Goal: Information Seeking & Learning: Learn about a topic

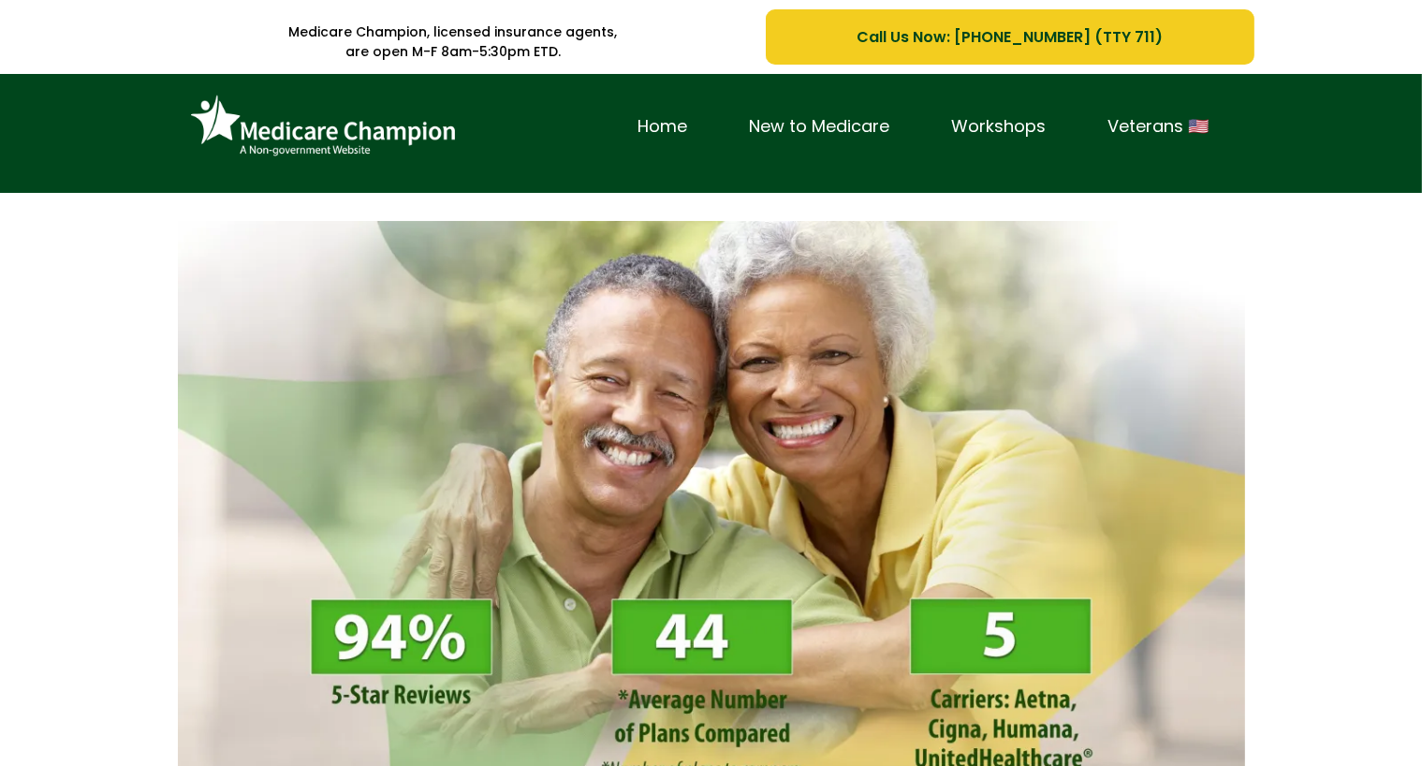
click at [108, 132] on div "Home New to Medicare Workshops Veterans 🇺🇸" at bounding box center [711, 133] width 1422 height 119
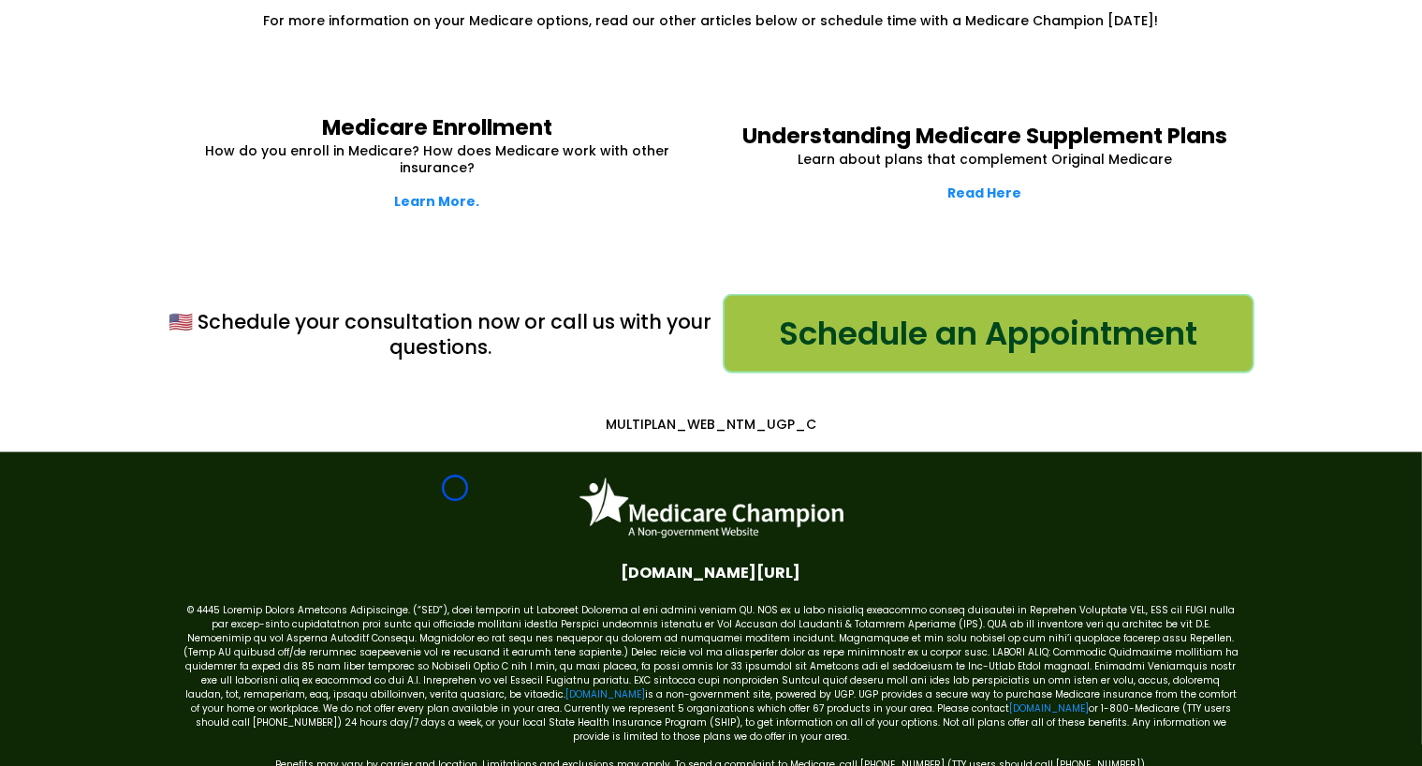
scroll to position [2648, 0]
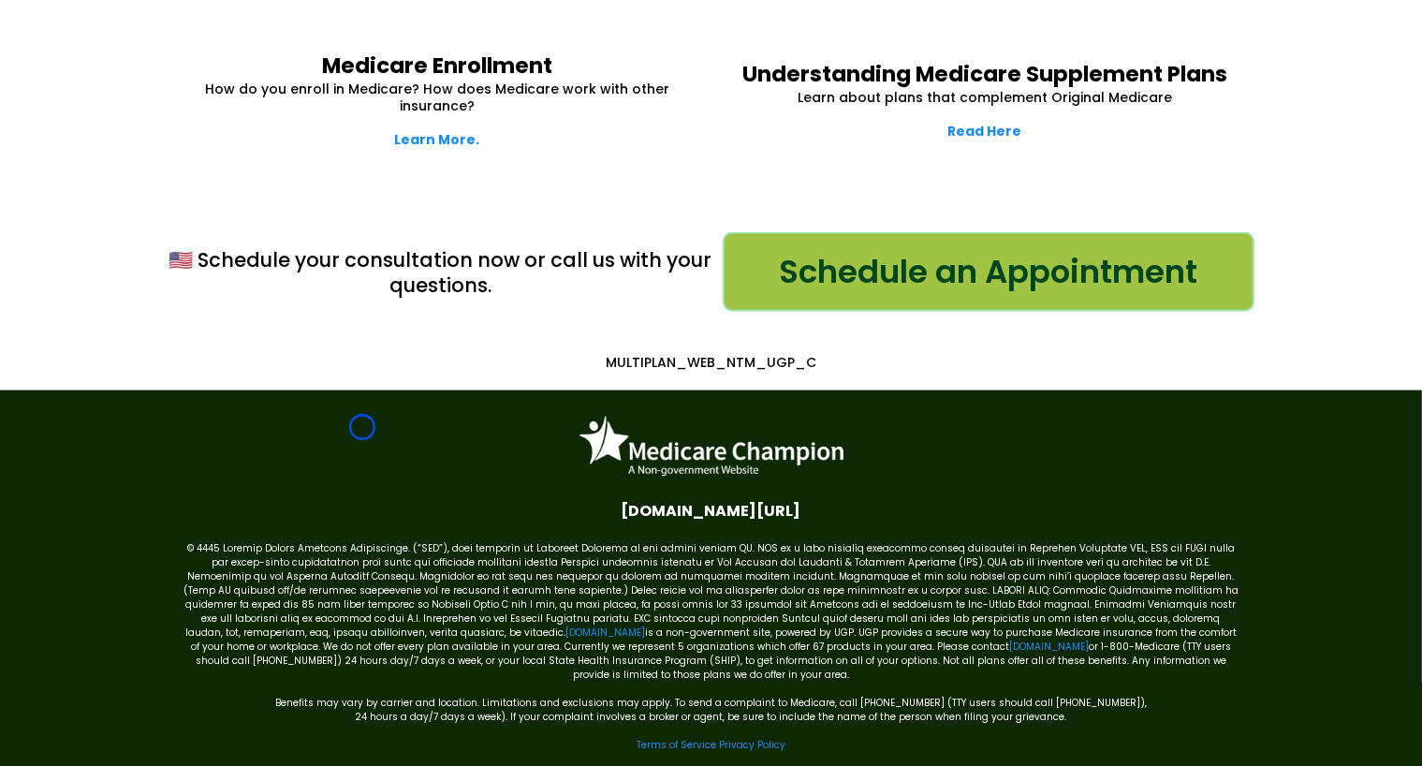
click at [108, 132] on div "Medicare Enrollment How do you enroll in Medicare? How does Medicare work with …" at bounding box center [711, 100] width 1422 height 181
click at [162, 190] on div "🇺🇸 Schedule your consultation now or call us with your questions. Schedule an A…" at bounding box center [711, 289] width 1422 height 199
click at [140, 121] on div "Medicare Enrollment How do you enroll in Medicare? How does Medicare work with …" at bounding box center [711, 100] width 1422 height 181
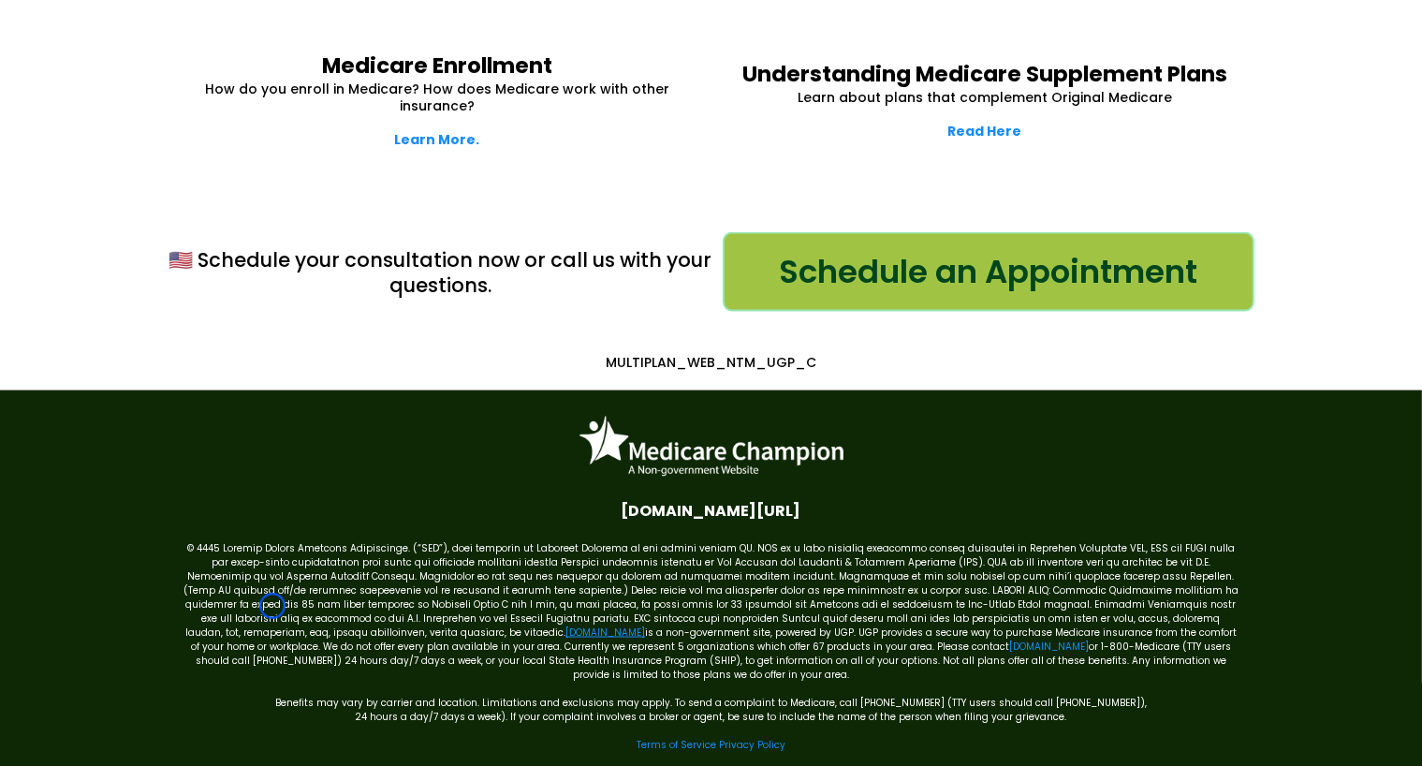
click at [565, 625] on link "[DOMAIN_NAME]" at bounding box center [605, 632] width 80 height 14
click at [1009, 639] on link "[DOMAIN_NAME]" at bounding box center [1049, 646] width 80 height 14
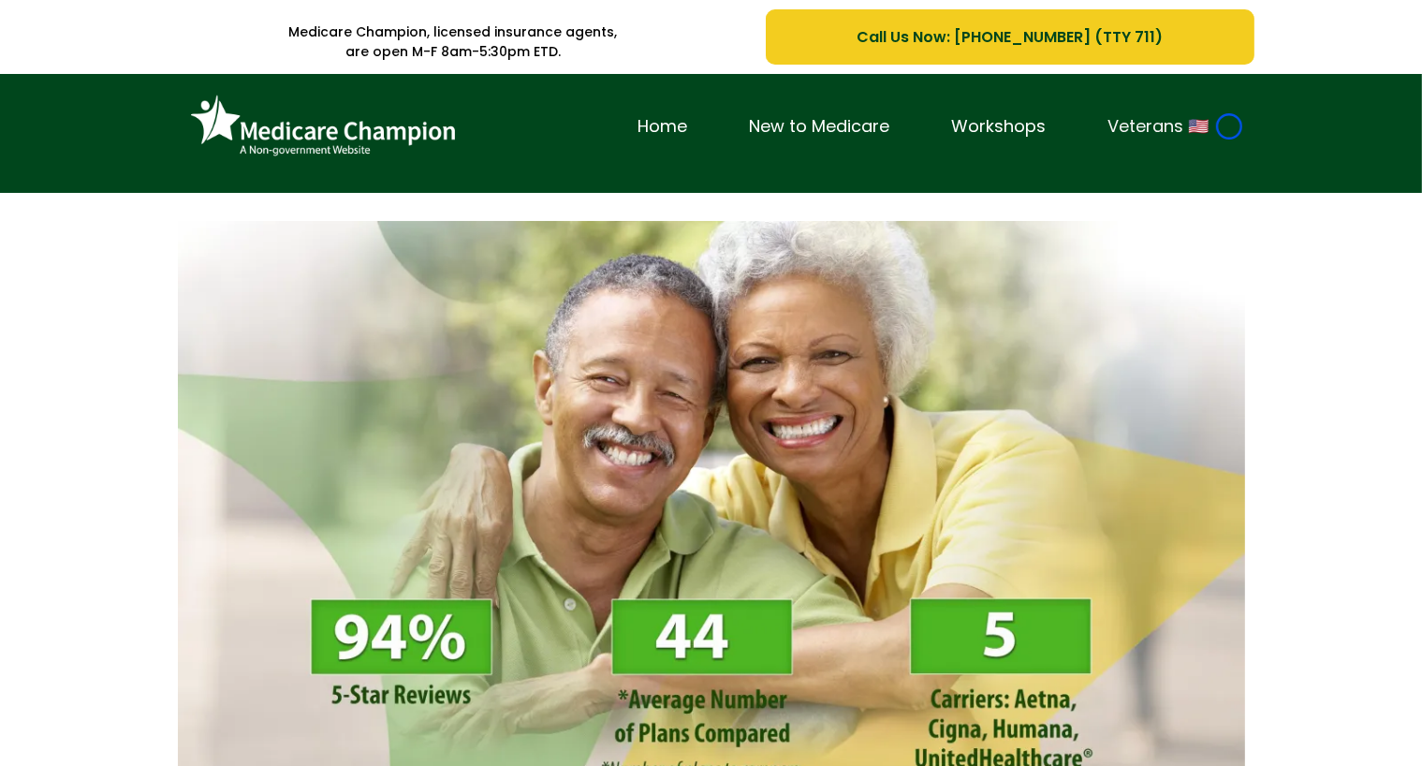
click at [1229, 126] on link "Veterans 🇺🇸" at bounding box center [1159, 126] width 163 height 29
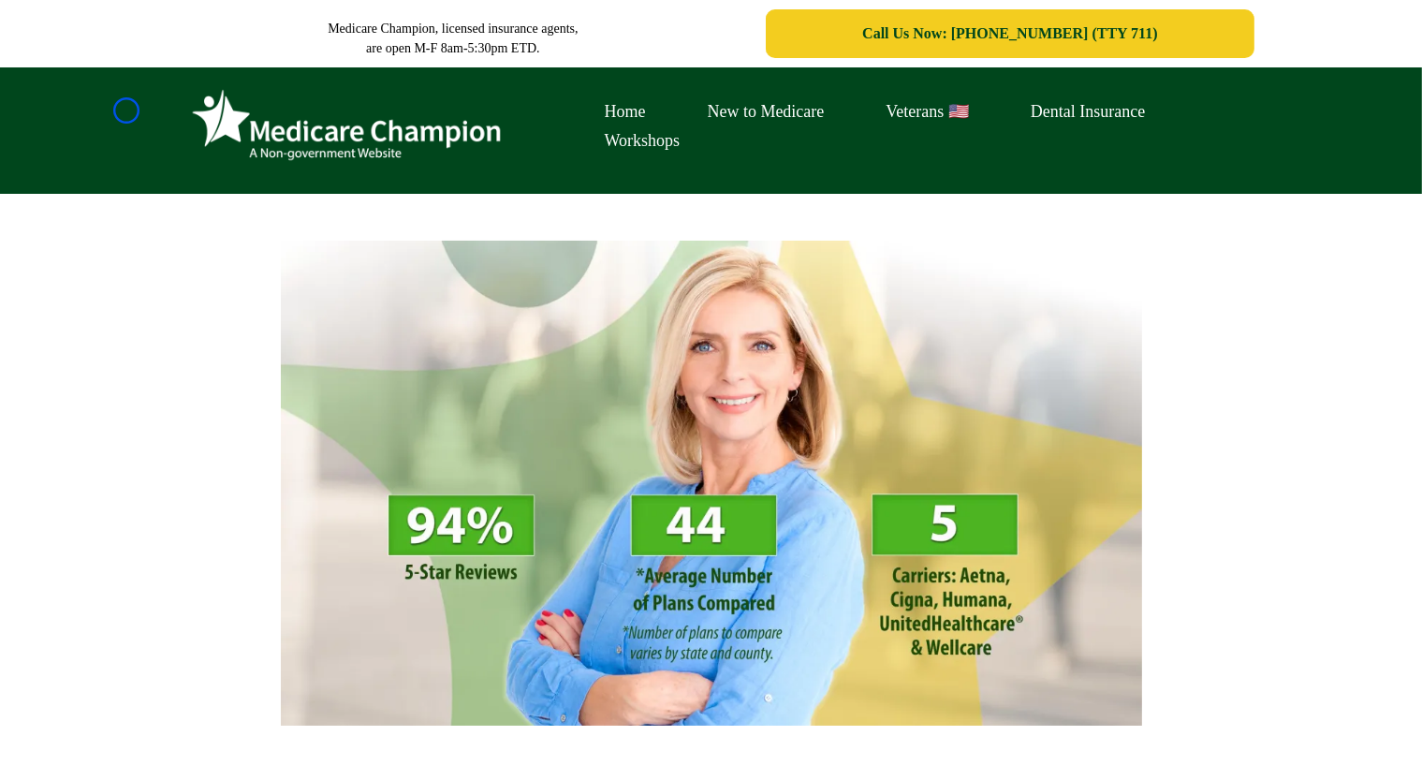
click at [126, 110] on div "Home New to Medicare Veterans 🇺🇸 Dental Insurance Workshops" at bounding box center [711, 130] width 1422 height 126
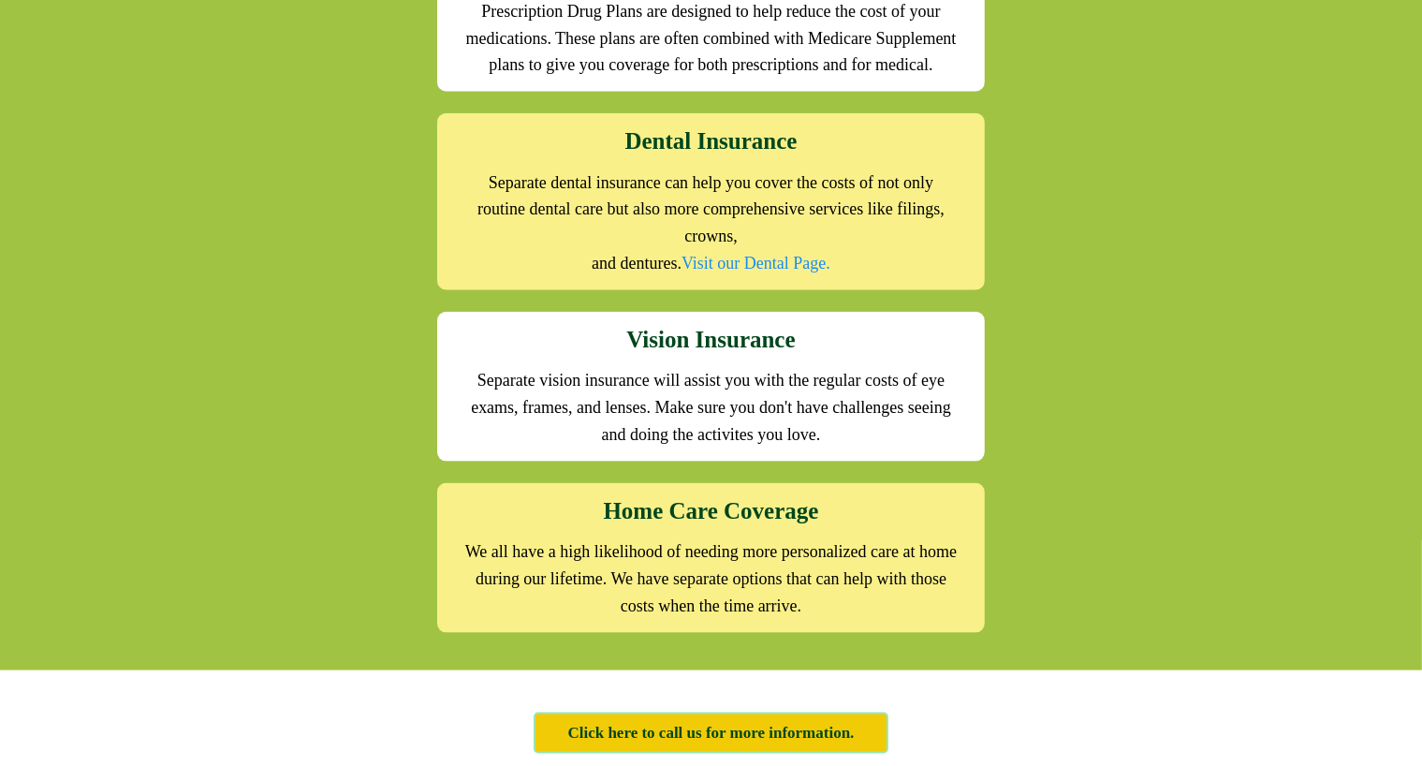
scroll to position [2436, 0]
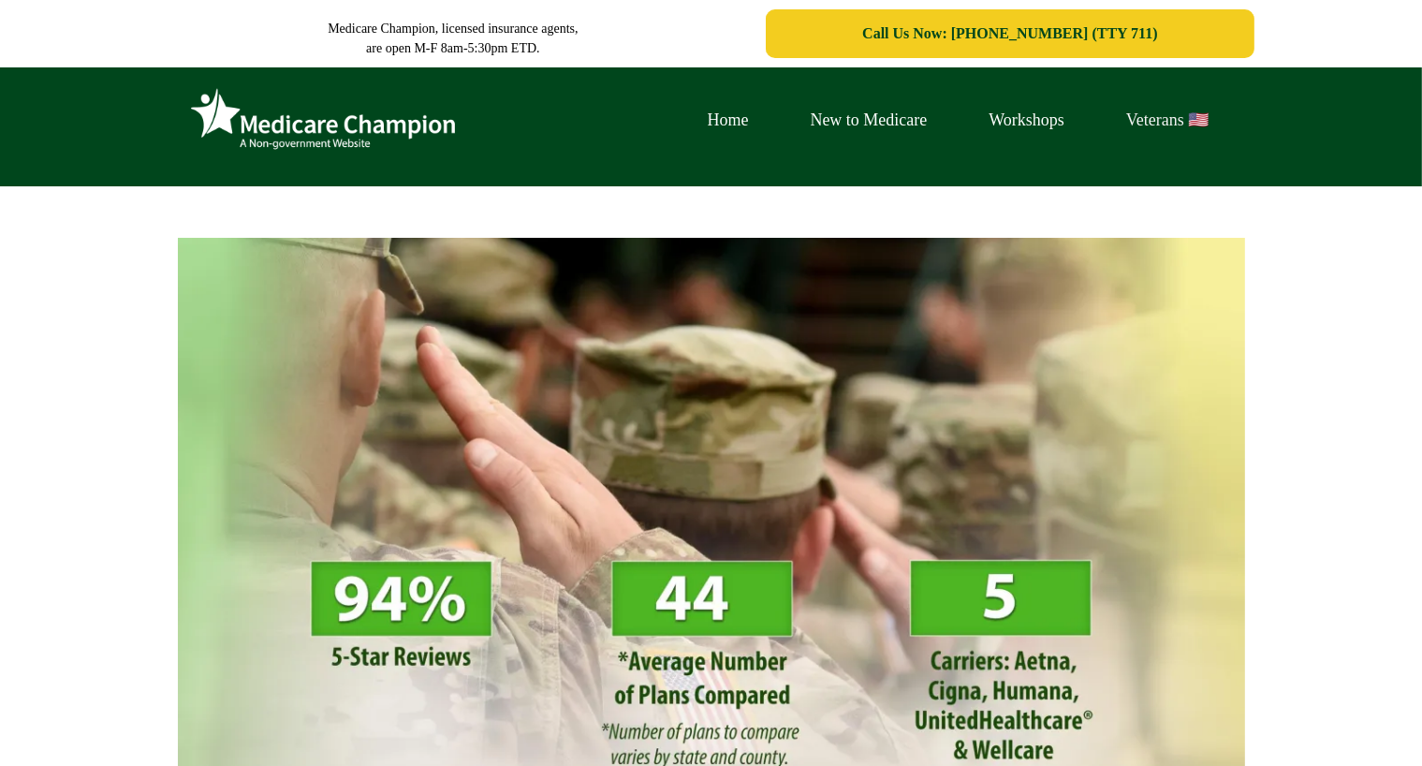
click at [1229, 126] on link "Veterans 🇺🇸" at bounding box center [1167, 120] width 144 height 29
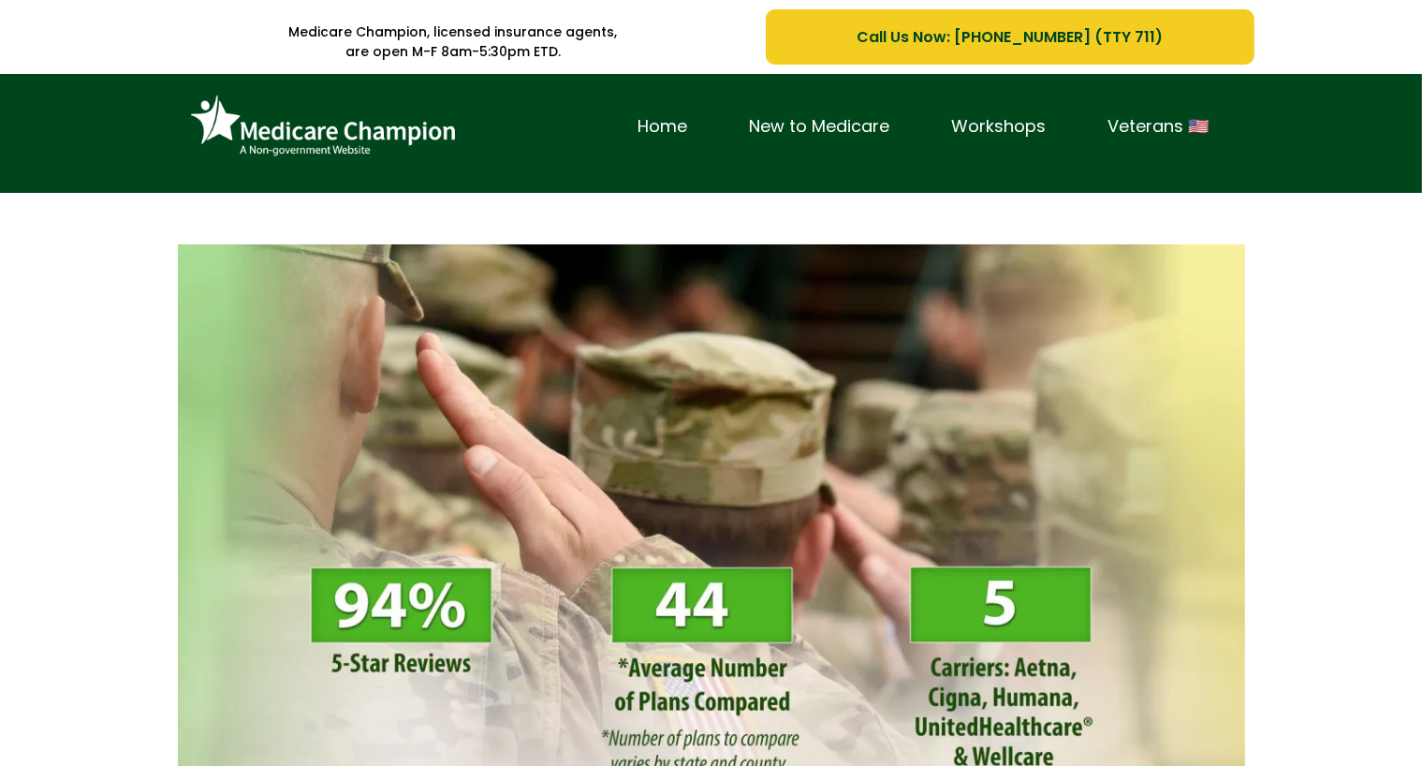
click at [144, 107] on div "Home New to Medicare Workshops Veterans 🇺🇸" at bounding box center [711, 133] width 1422 height 119
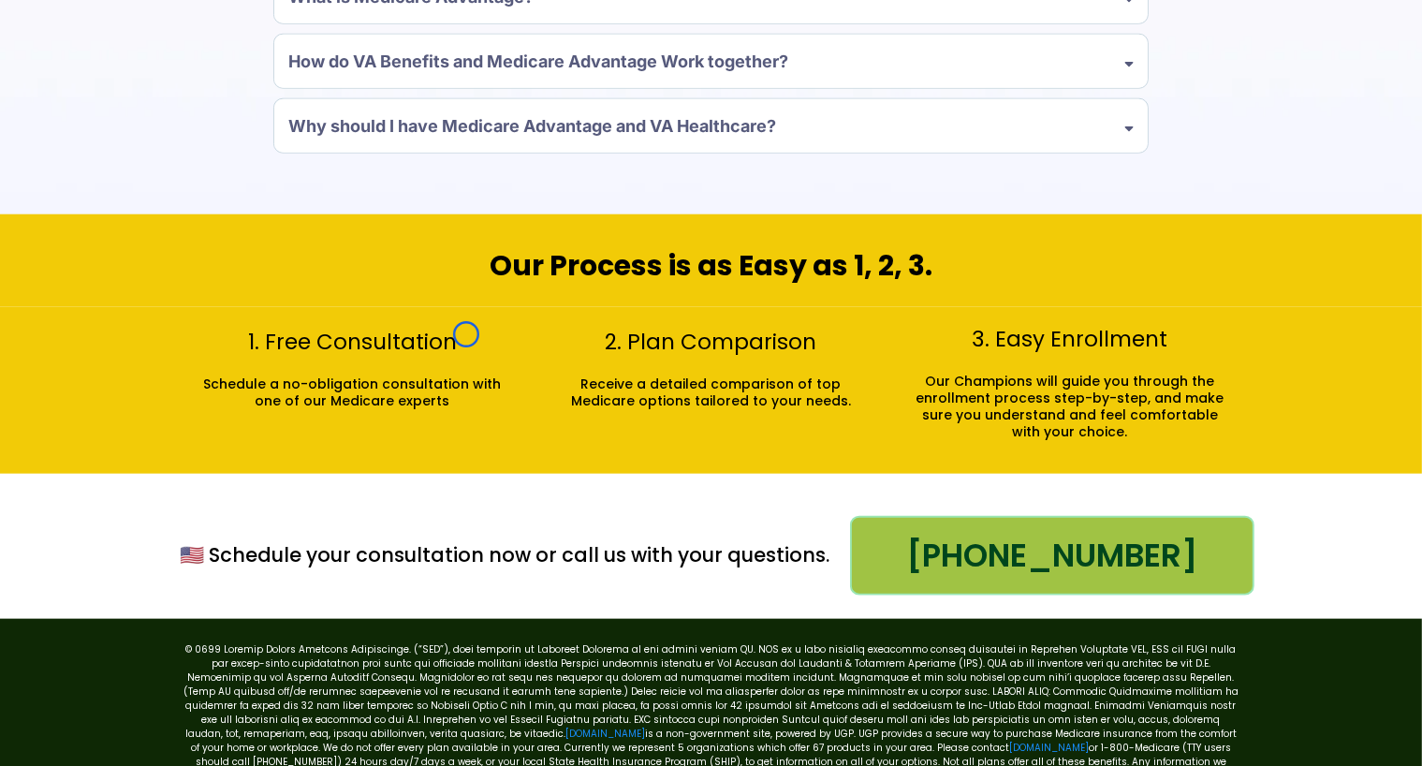
scroll to position [2064, 0]
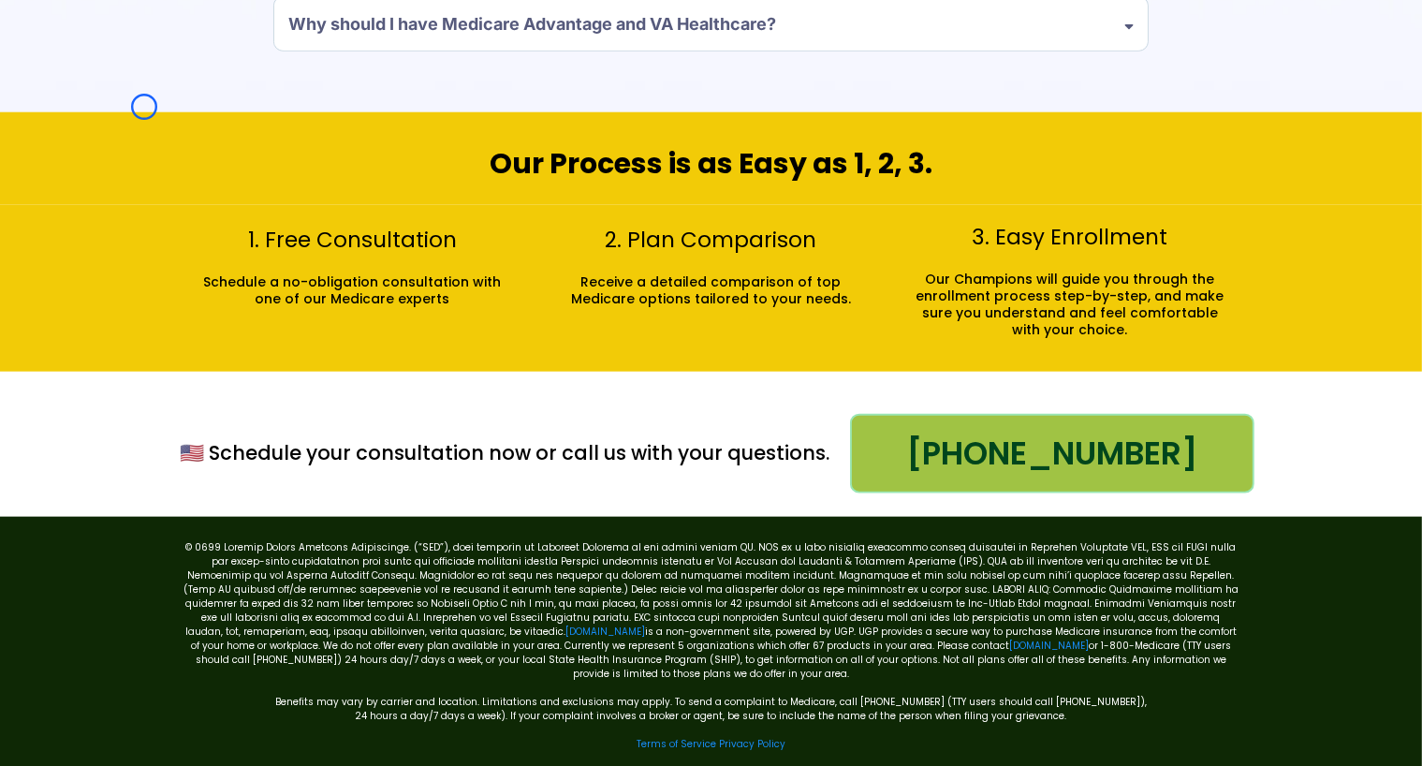
click at [144, 112] on div "Our Process is as Easy as 1, 2, 3." at bounding box center [711, 158] width 1422 height 93
